Goal: Task Accomplishment & Management: Complete application form

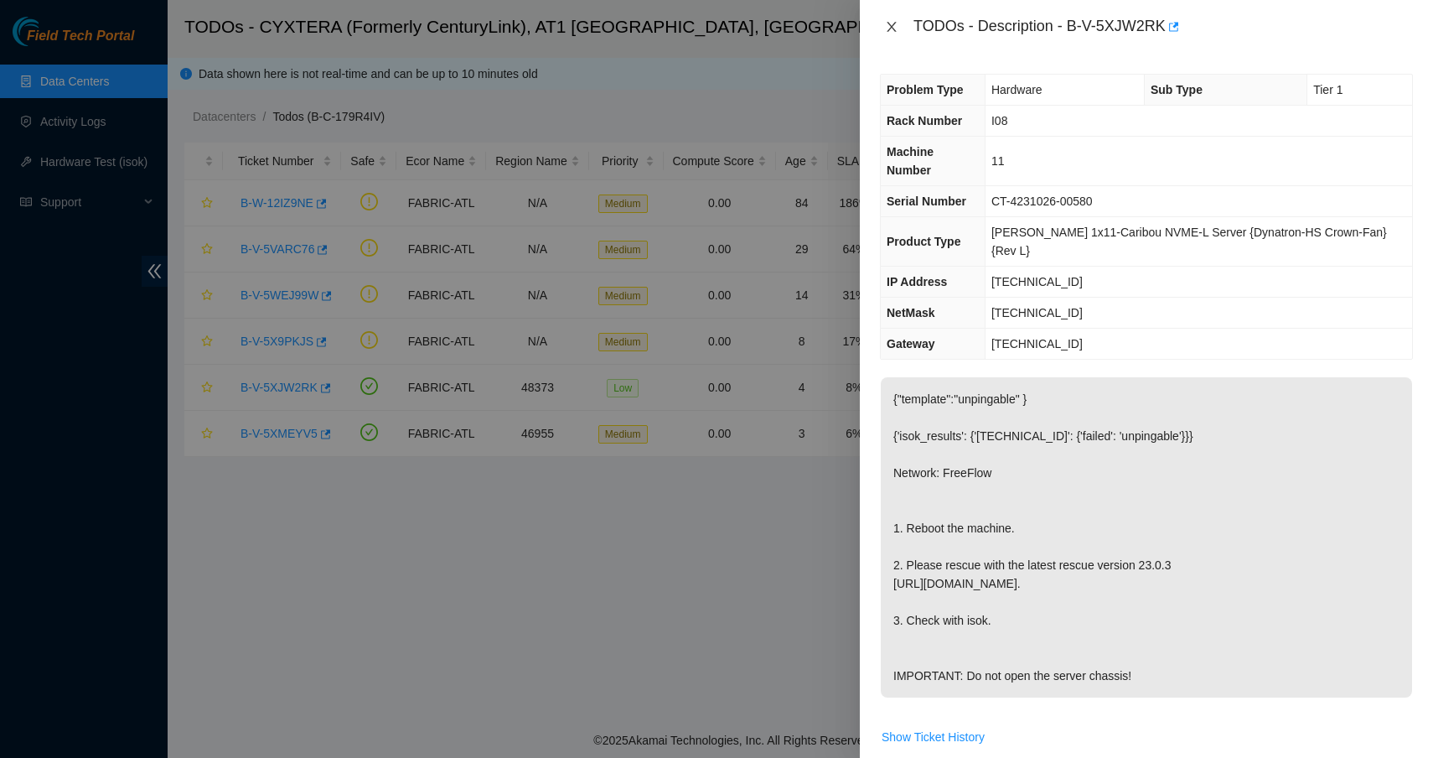
click at [895, 28] on icon "close" at bounding box center [891, 26] width 13 height 13
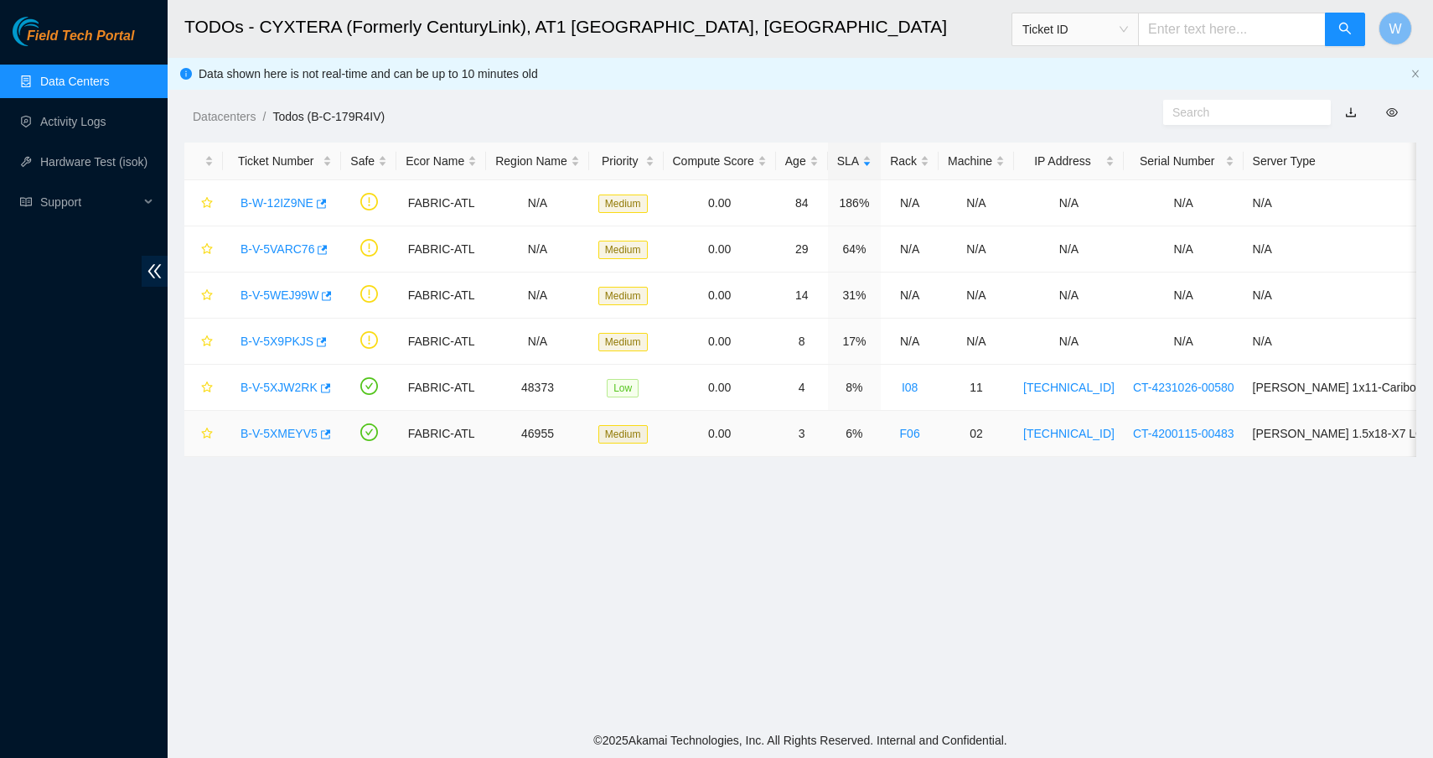
click at [288, 434] on link "B-V-5XMEYV5" at bounding box center [279, 433] width 77 height 13
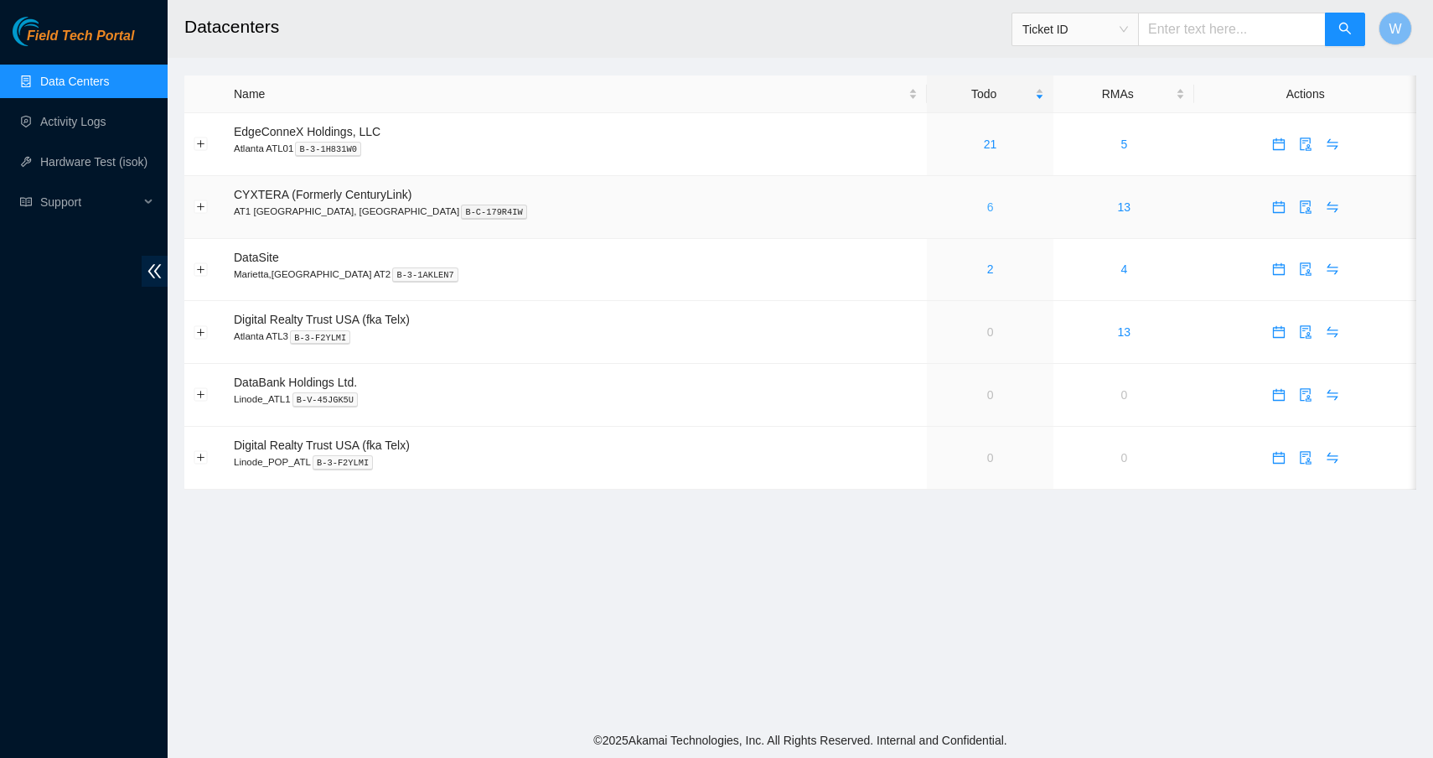
click at [987, 206] on link "6" at bounding box center [990, 206] width 7 height 13
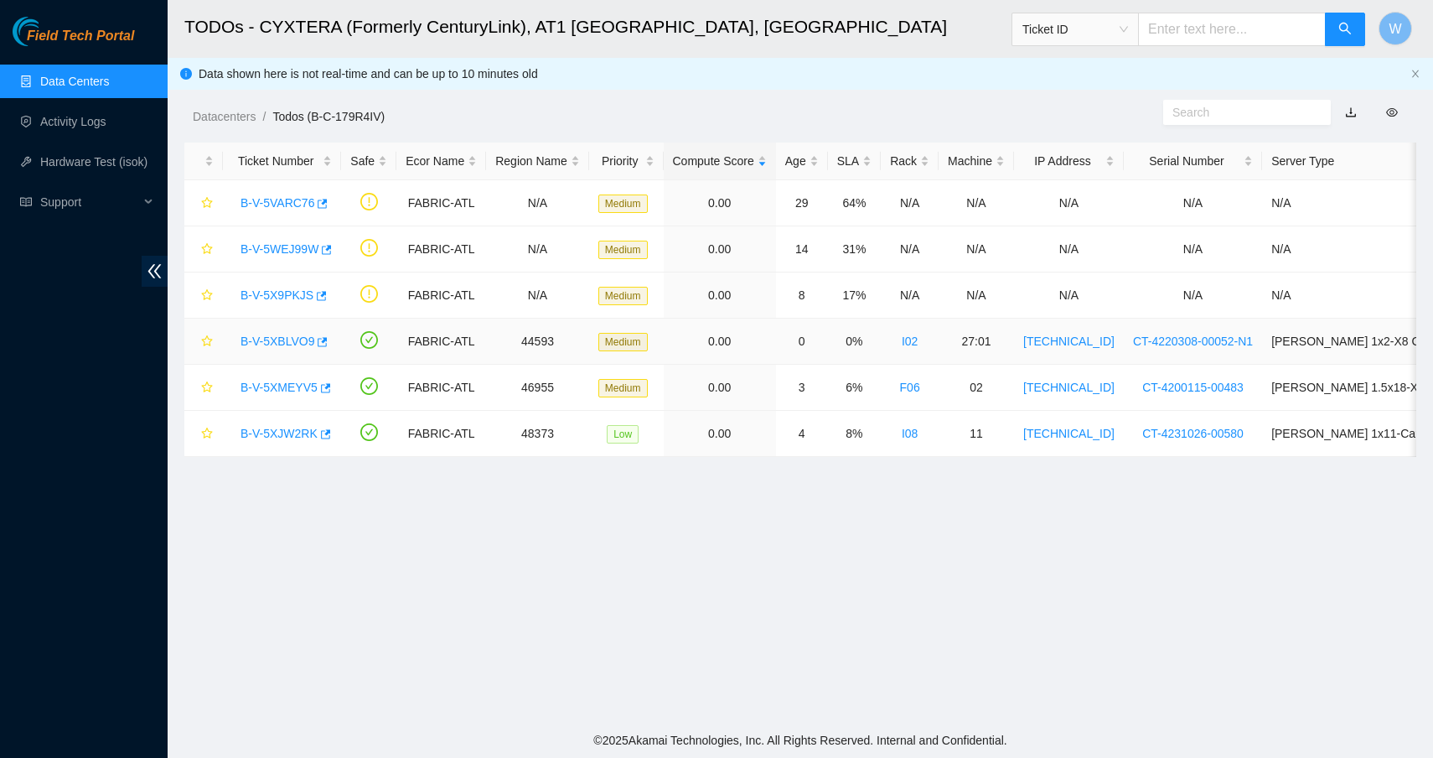
click at [288, 340] on link "B-V-5XBLVO9" at bounding box center [278, 340] width 74 height 13
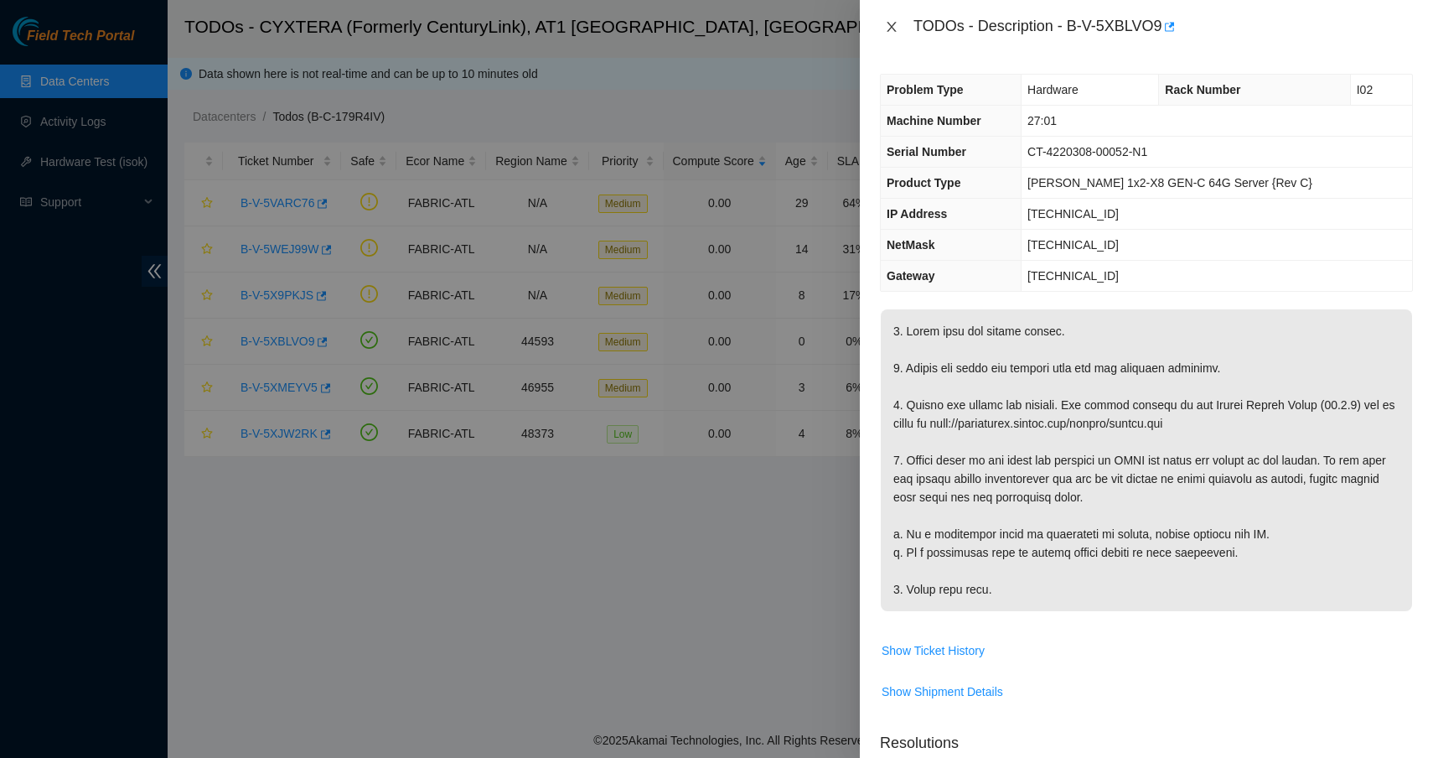
click at [894, 30] on icon "close" at bounding box center [891, 27] width 9 height 10
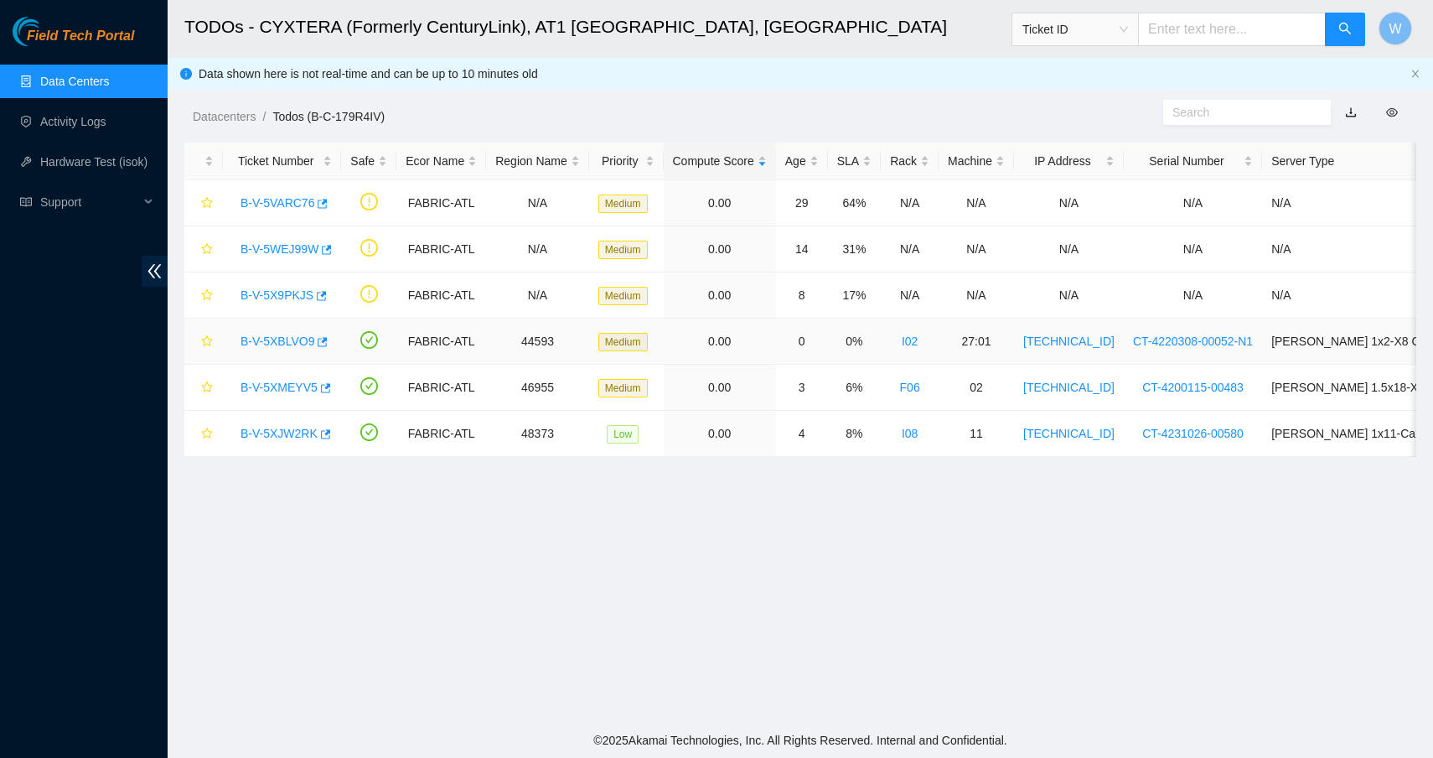
click at [288, 339] on link "B-V-5XBLVO9" at bounding box center [278, 340] width 74 height 13
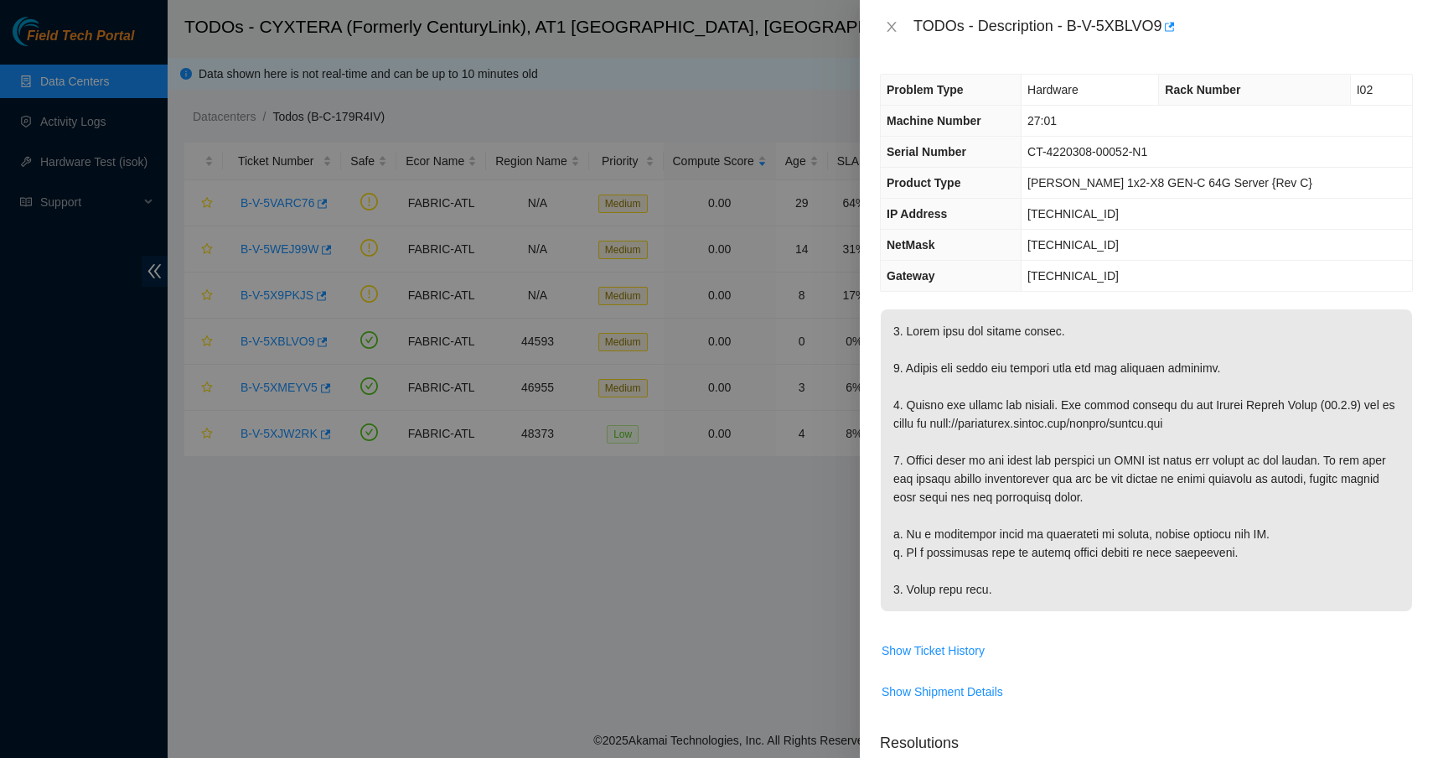
scroll to position [556, 0]
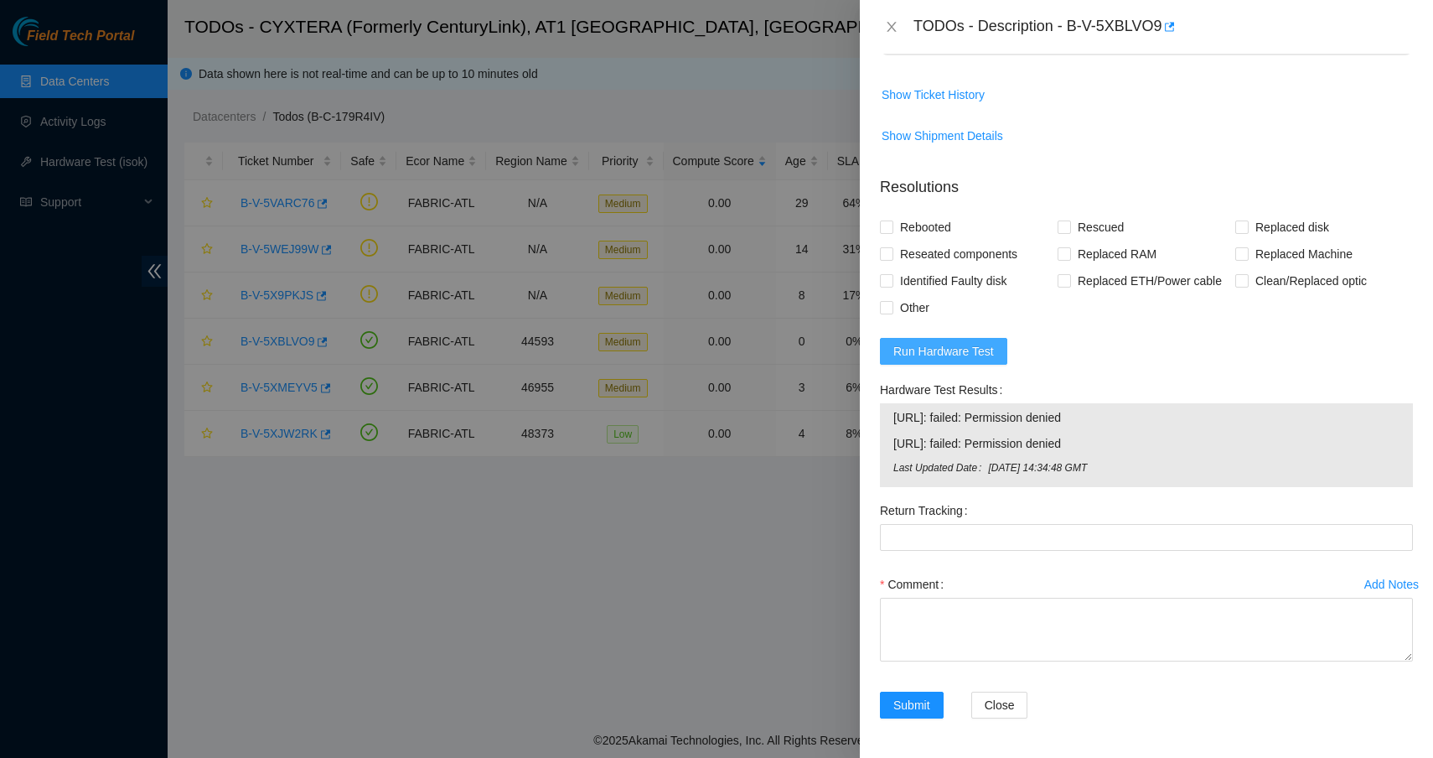
click at [967, 351] on span "Run Hardware Test" at bounding box center [944, 351] width 101 height 18
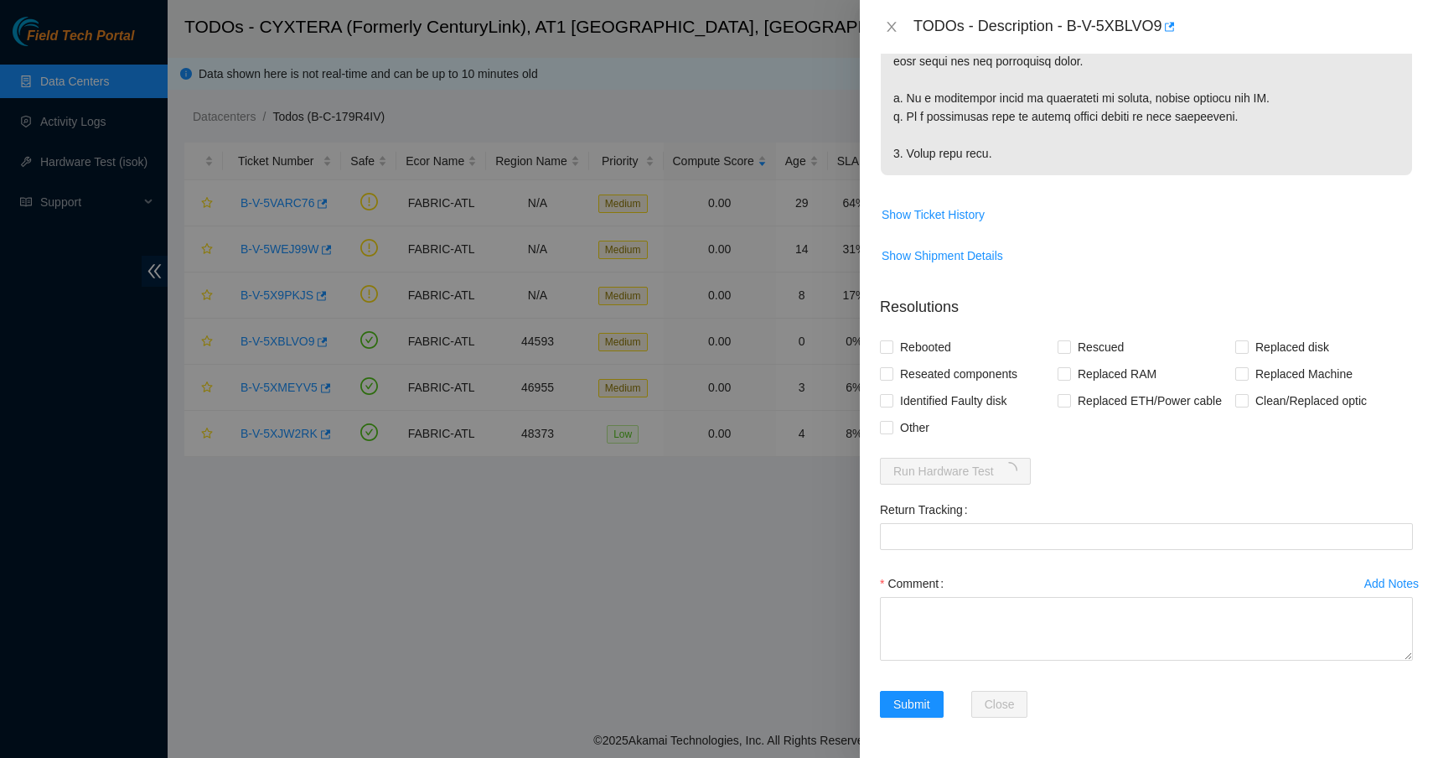
scroll to position [0, 0]
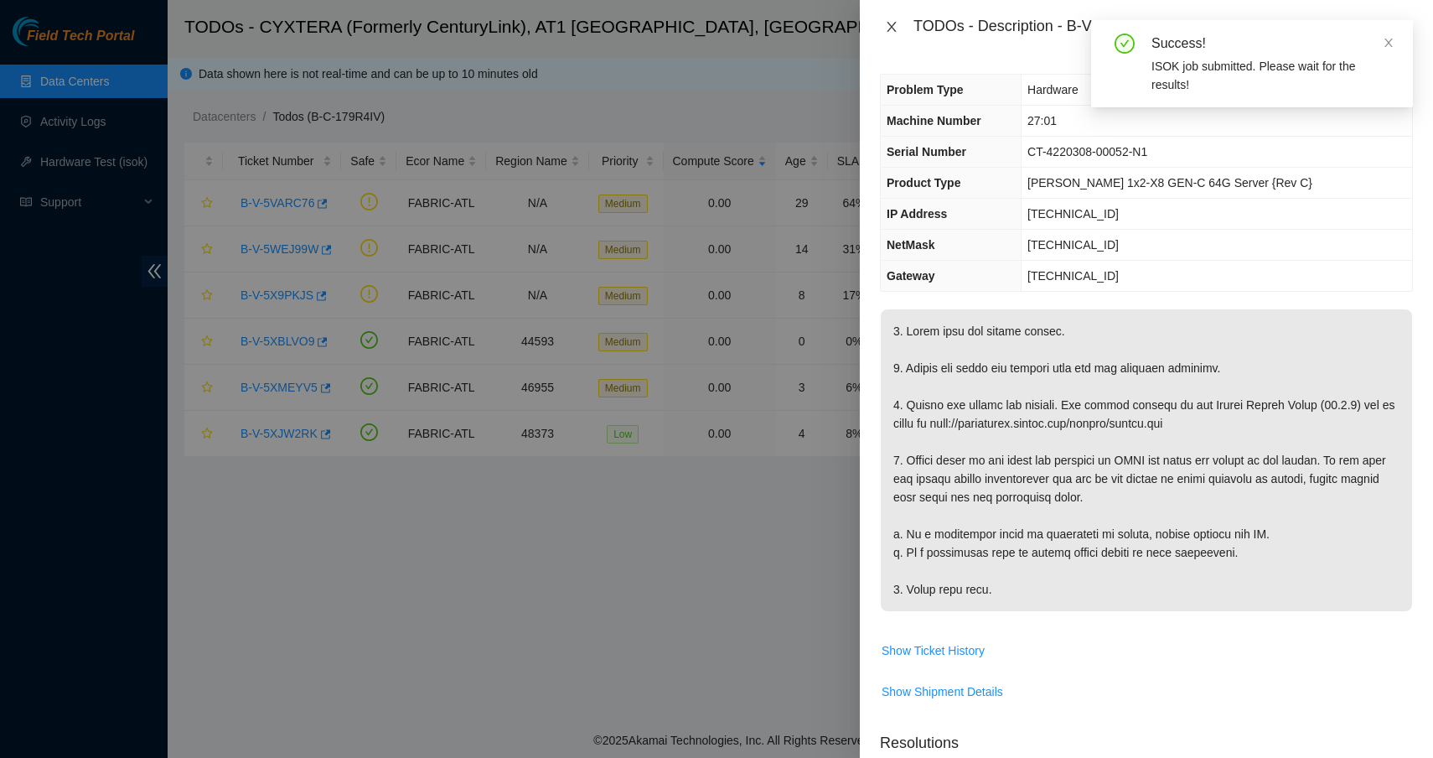
click at [894, 29] on icon "close" at bounding box center [891, 27] width 9 height 10
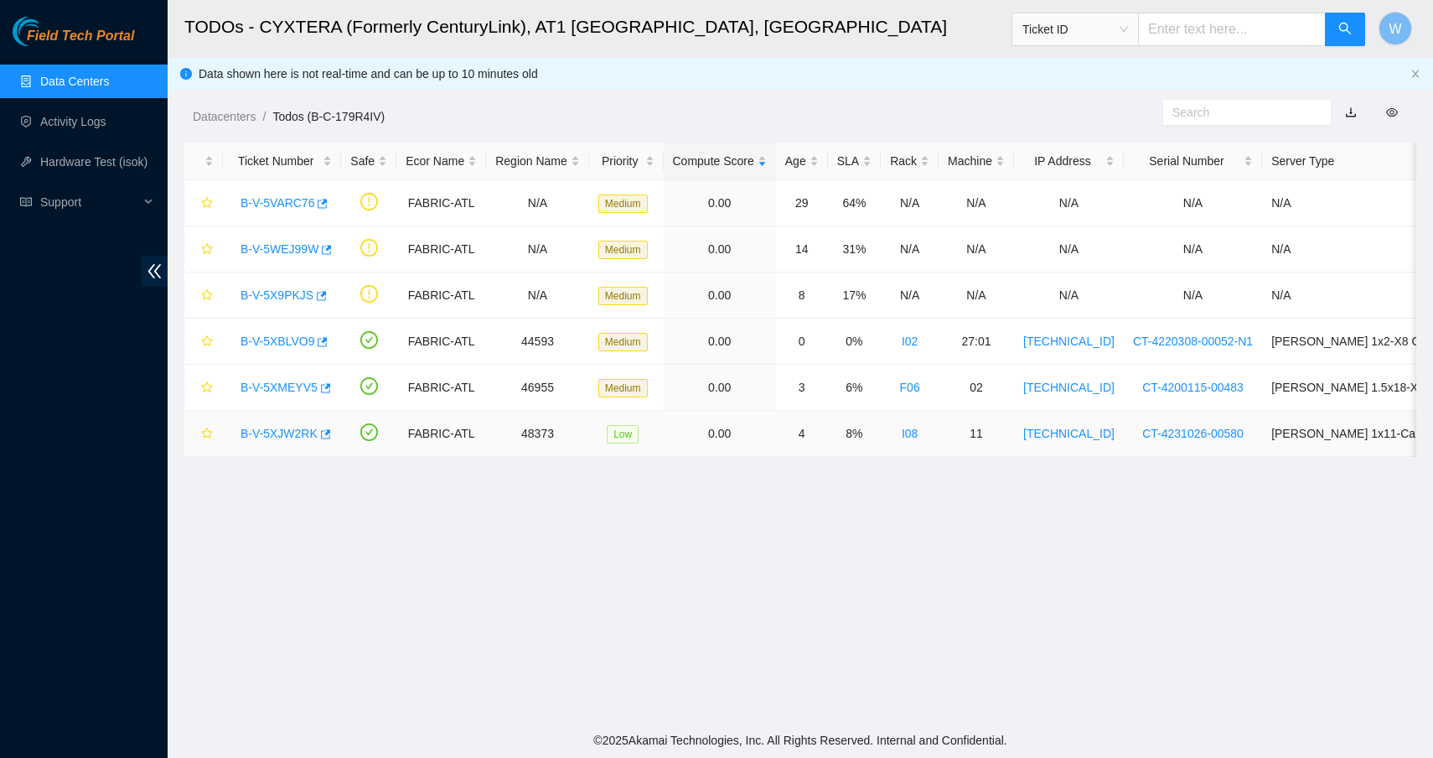
click at [286, 433] on link "B-V-5XJW2RK" at bounding box center [279, 433] width 77 height 13
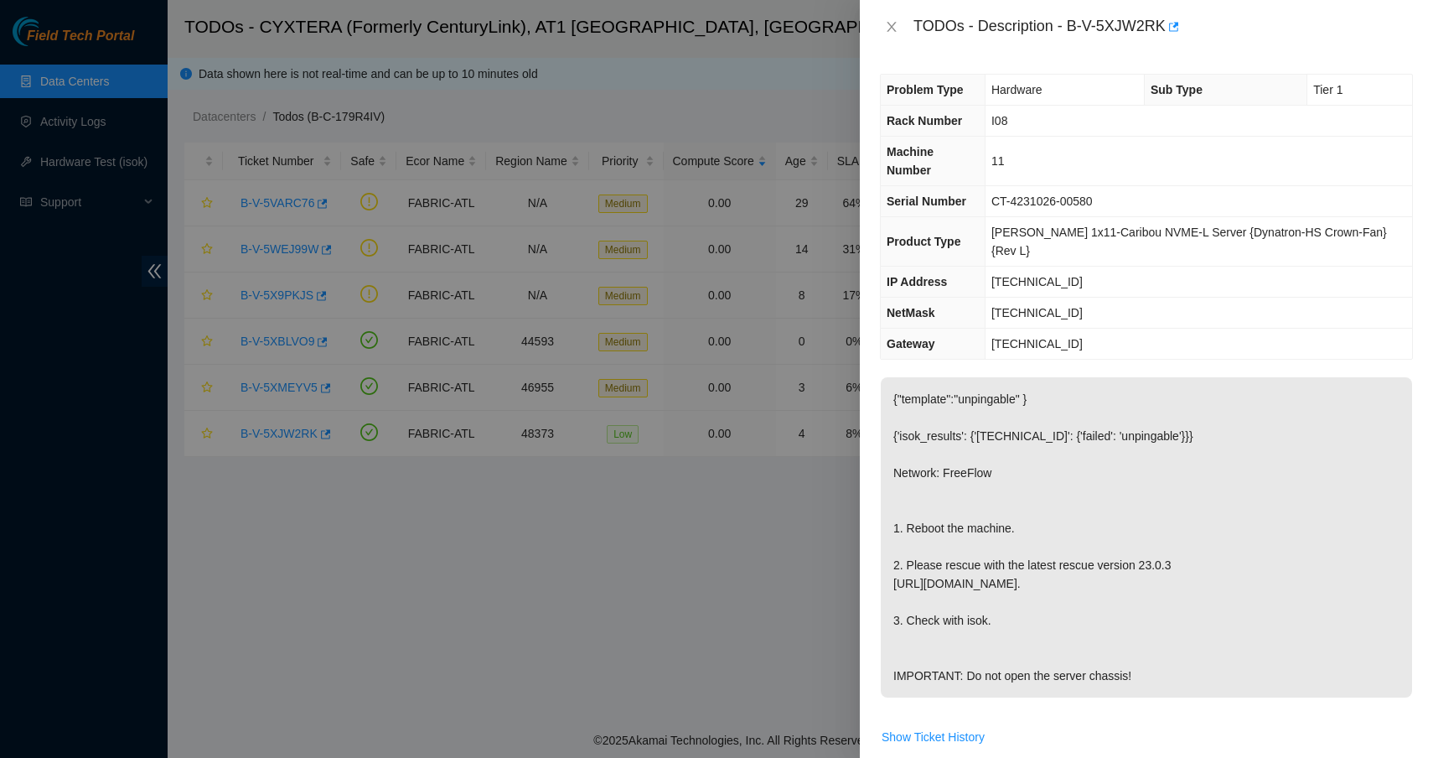
scroll to position [522, 0]
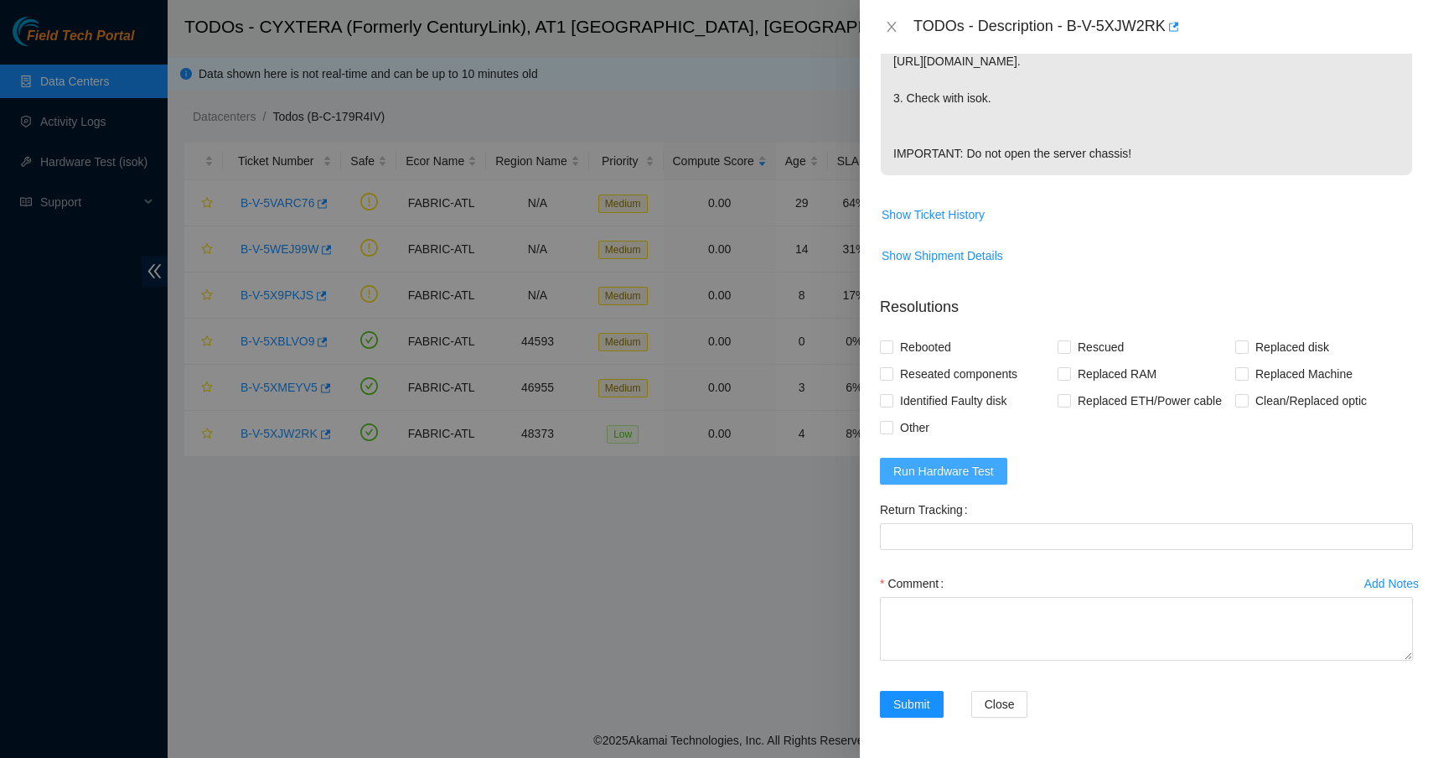
click at [946, 479] on span "Run Hardware Test" at bounding box center [944, 471] width 101 height 18
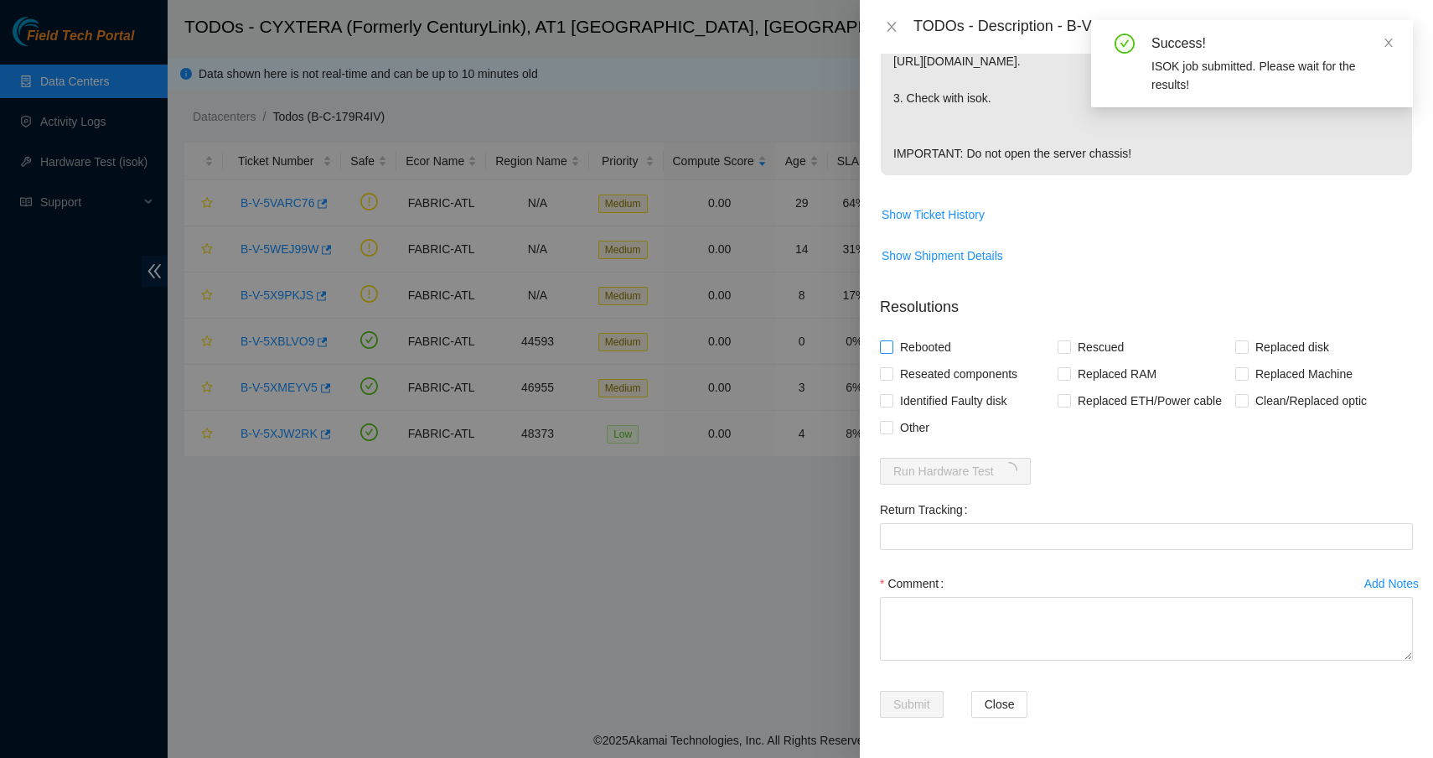
click at [908, 354] on span "Rebooted" at bounding box center [926, 347] width 65 height 27
click at [892, 352] on input "Rebooted" at bounding box center [886, 346] width 12 height 12
checkbox input "true"
click at [1101, 346] on span "Rescued" at bounding box center [1101, 347] width 60 height 27
click at [1070, 346] on input "Rescued" at bounding box center [1064, 346] width 12 height 12
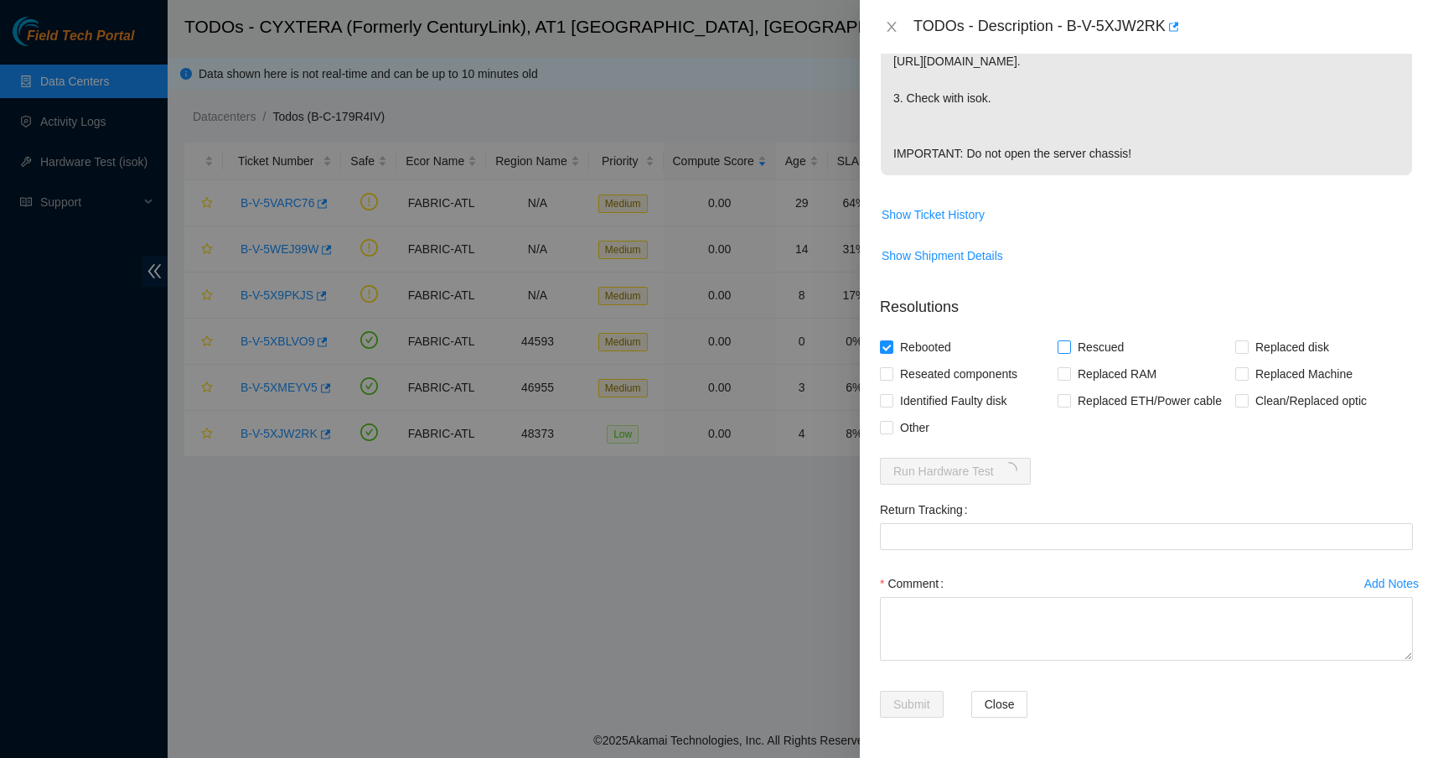
checkbox input "true"
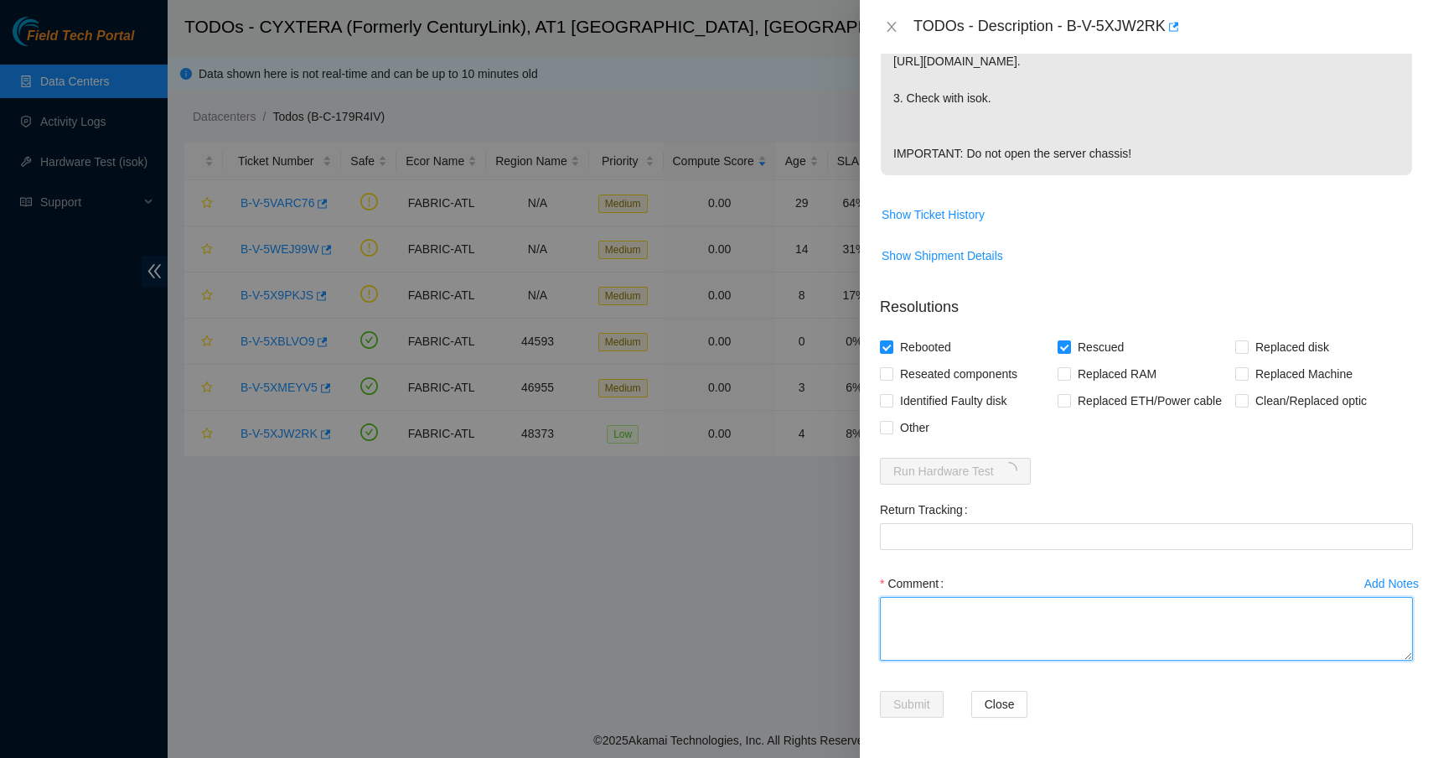
click at [1043, 609] on textarea "Comment" at bounding box center [1146, 629] width 533 height 64
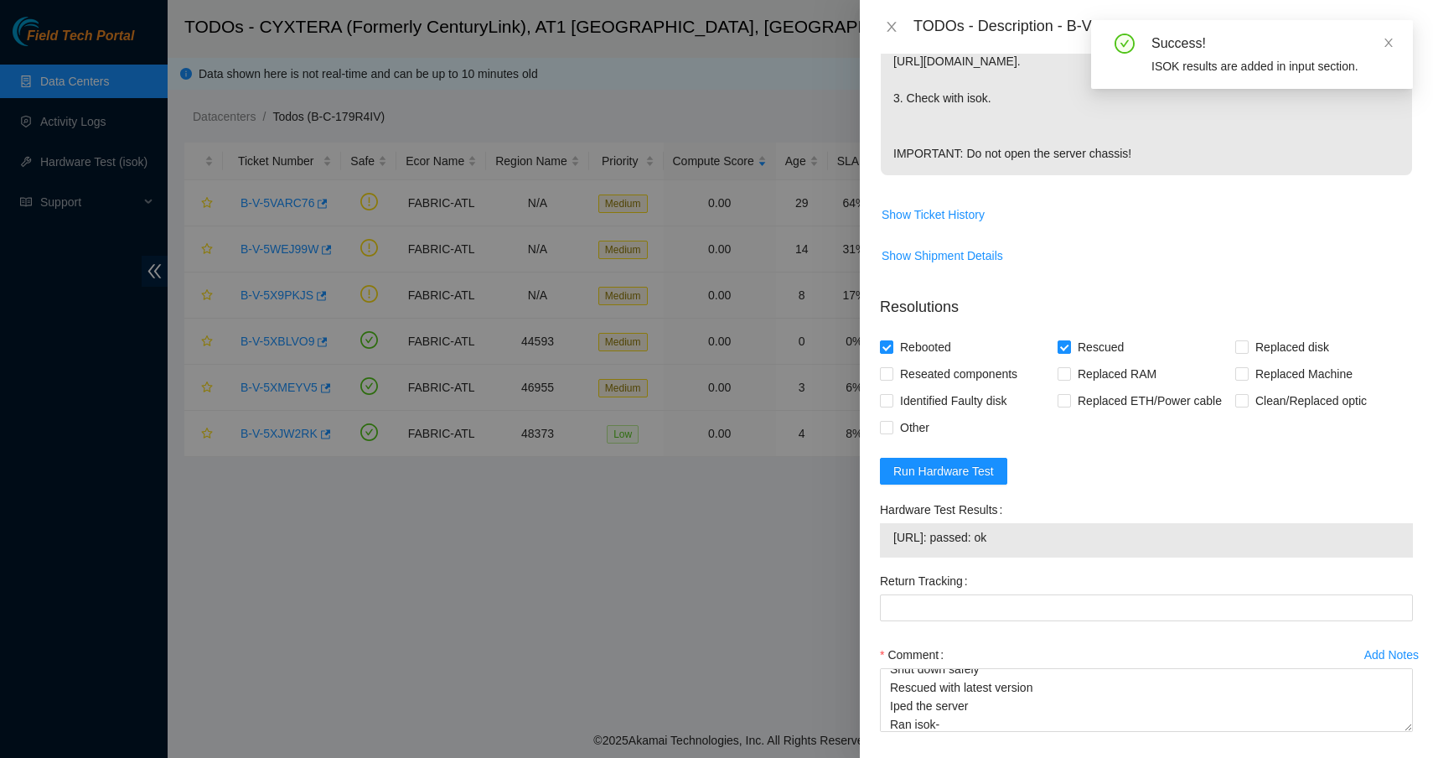
drag, startPoint x: 1047, startPoint y: 539, endPoint x: 894, endPoint y: 541, distance: 152.6
click at [894, 540] on span "[URL]: passed: ok" at bounding box center [1147, 537] width 506 height 18
copy span "[URL]: passed: ok"
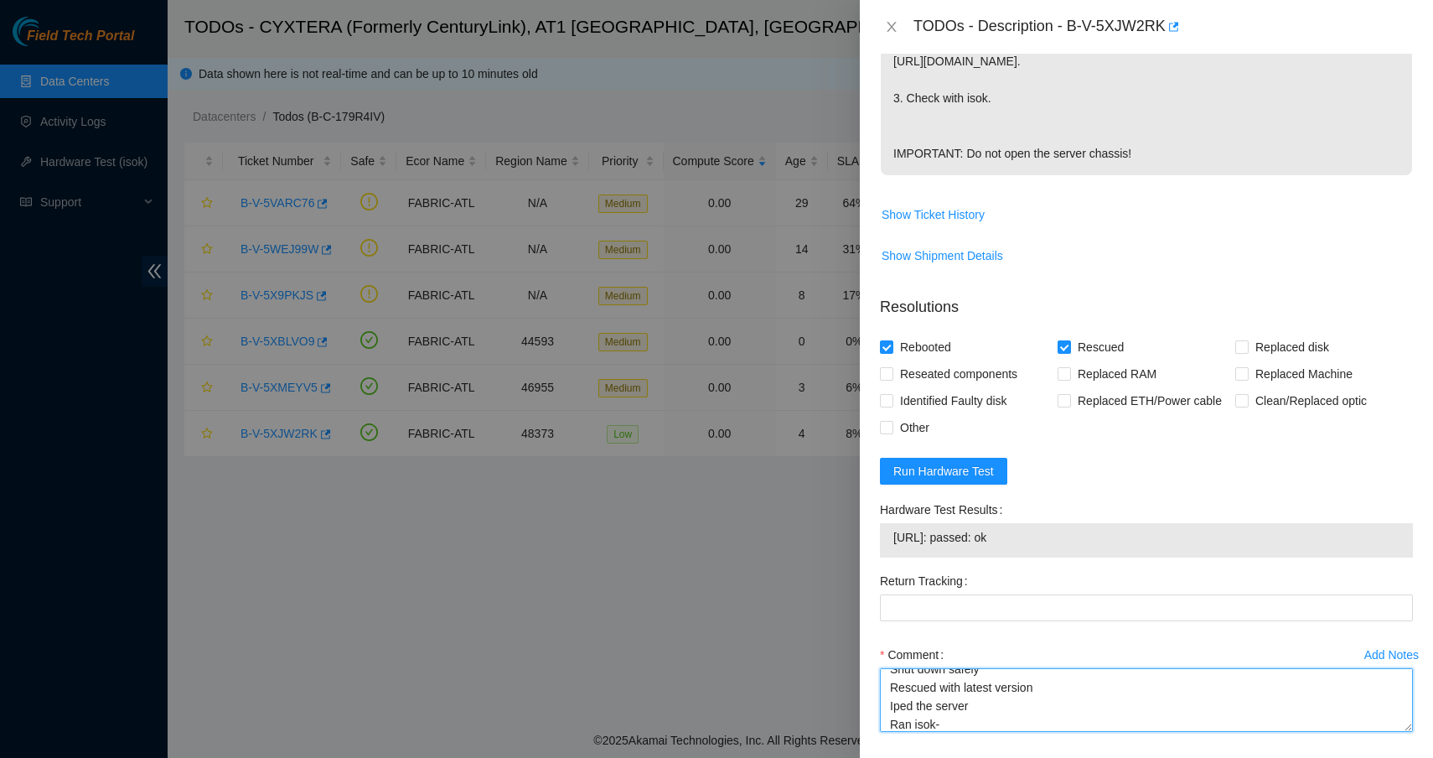
click at [978, 724] on textarea "Shut down safely Rescued with latest version Iped the server Ran isok-" at bounding box center [1146, 700] width 533 height 64
paste textarea "[URL]: passed: ok"
type textarea "Shut down safely Rescued with latest version Iped the server Ran isok- [URL]: p…"
click at [1014, 636] on div "Return Tracking" at bounding box center [1146, 604] width 547 height 74
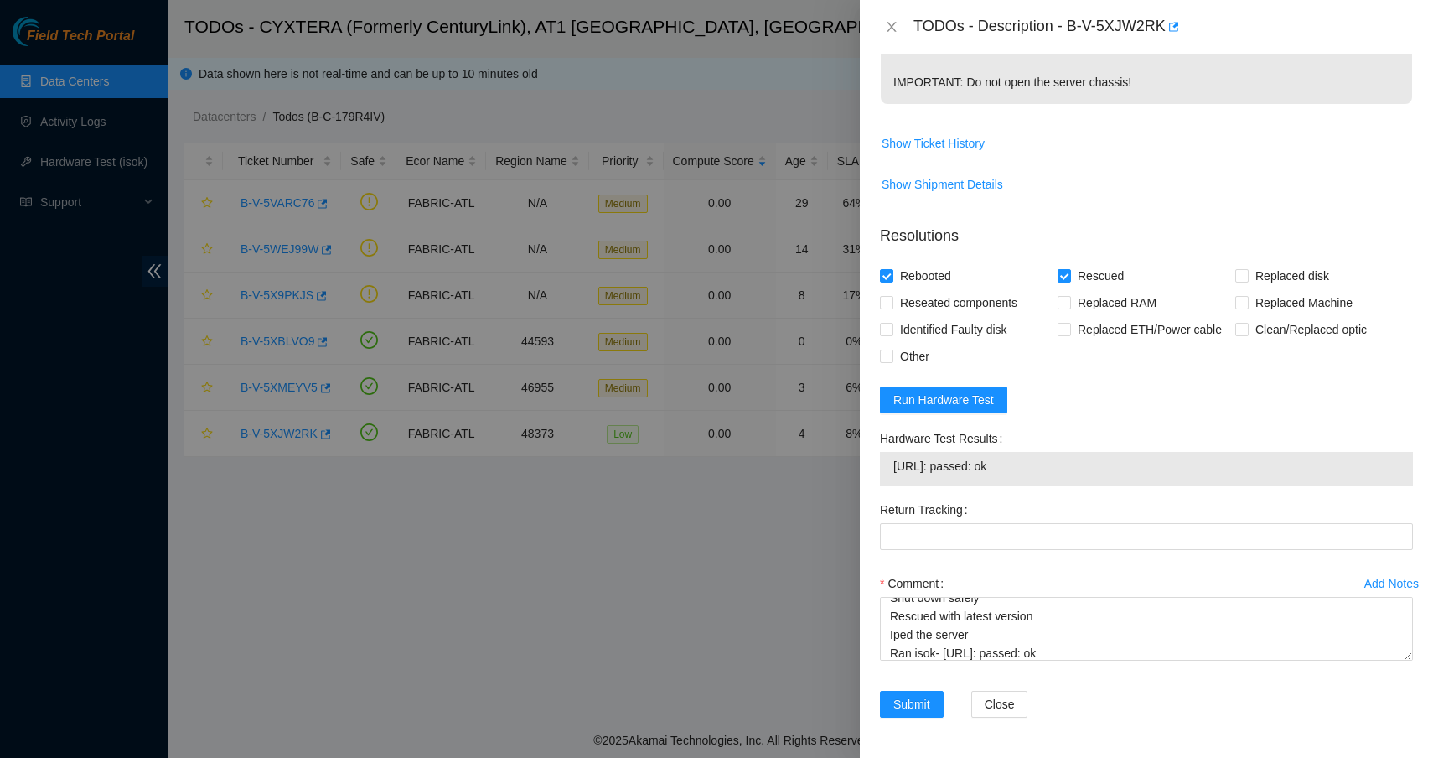
scroll to position [593, 0]
click at [925, 708] on span "Submit" at bounding box center [912, 704] width 37 height 18
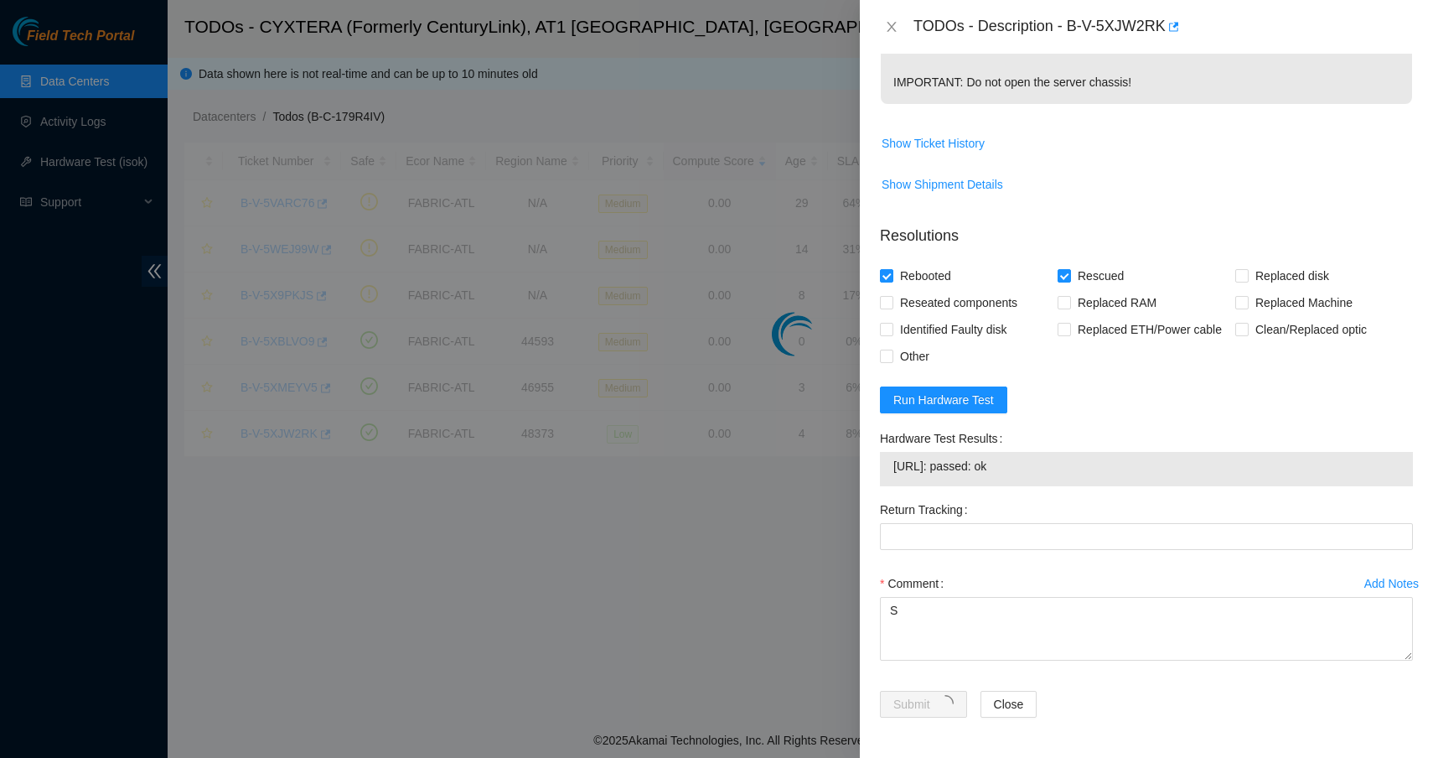
scroll to position [124, 0]
